Goal: Navigation & Orientation: Find specific page/section

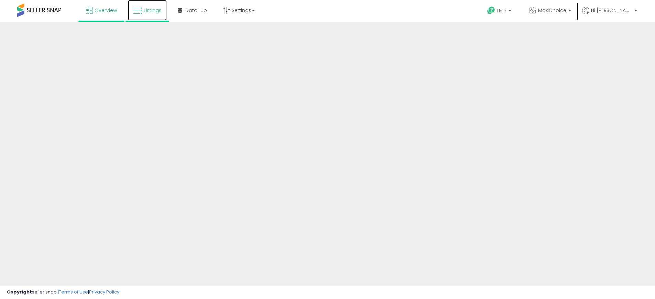
click at [152, 17] on link "Listings" at bounding box center [147, 10] width 39 height 21
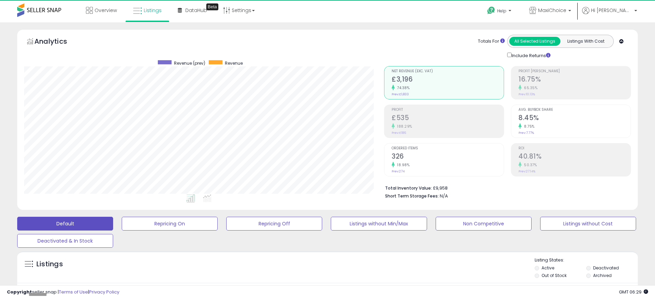
scroll to position [141, 360]
